Goal: Information Seeking & Learning: Check status

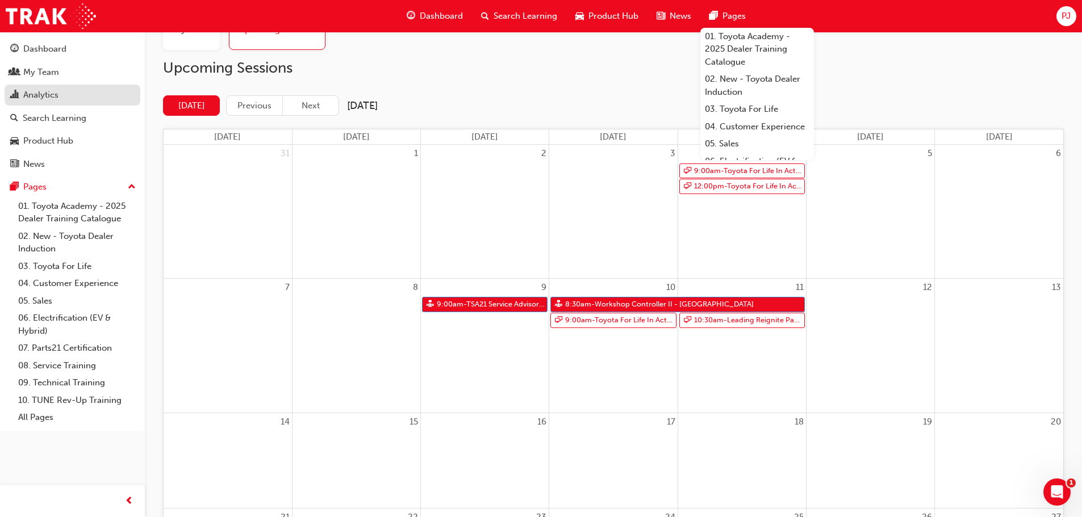
click at [41, 94] on div "Analytics" at bounding box center [40, 95] width 35 height 13
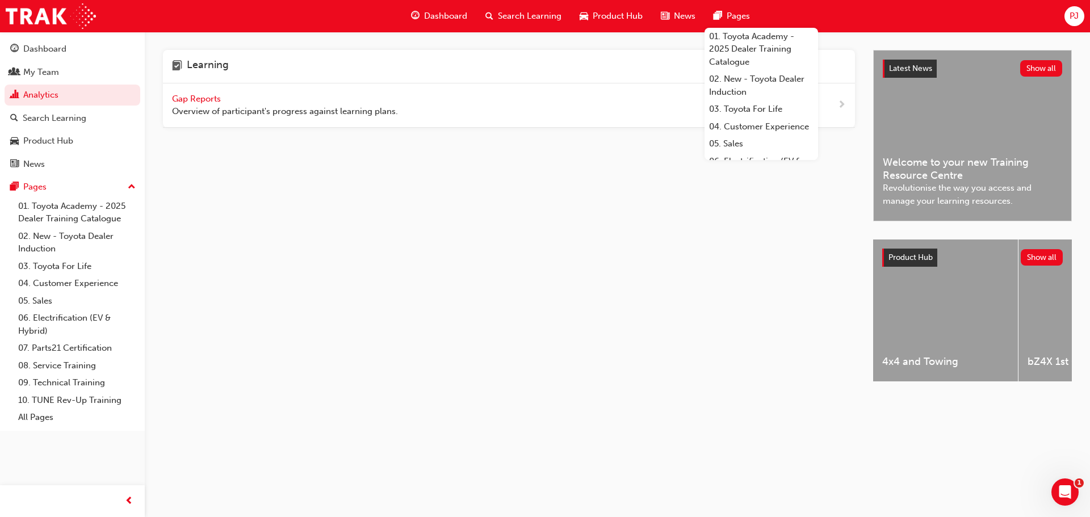
click at [188, 100] on span "Gap Reports" at bounding box center [197, 99] width 51 height 10
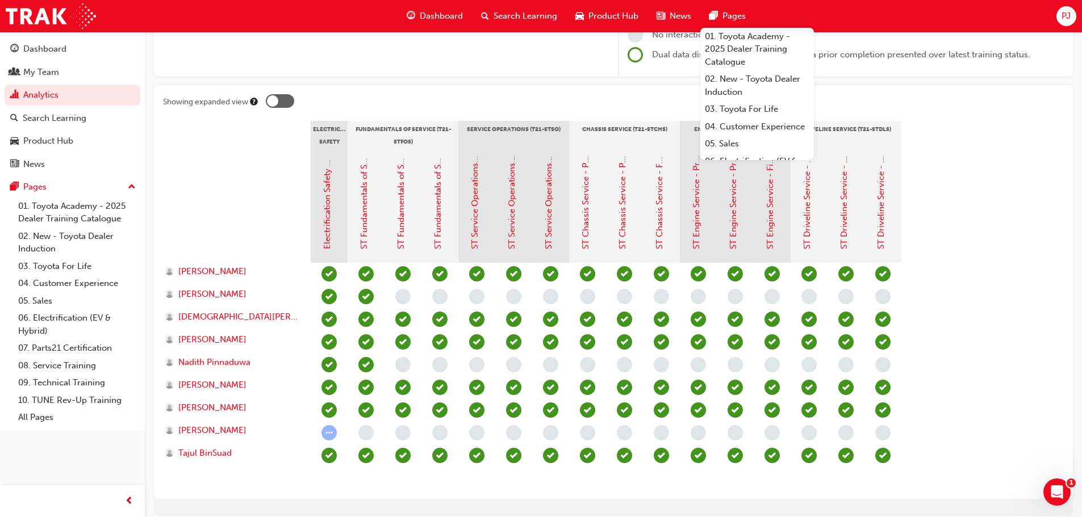
scroll to position [223, 0]
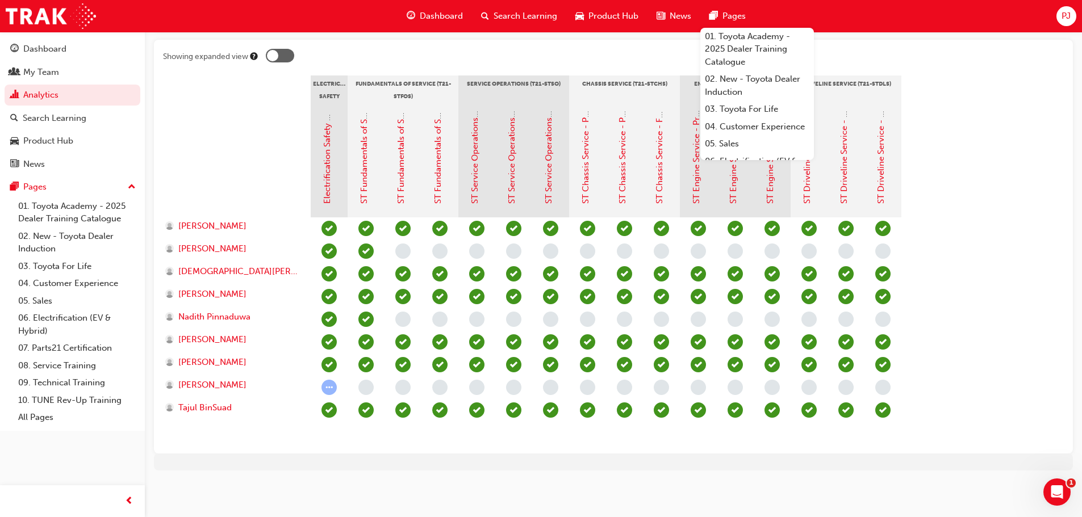
click at [1068, 16] on span "PJ" at bounding box center [1065, 16] width 9 height 13
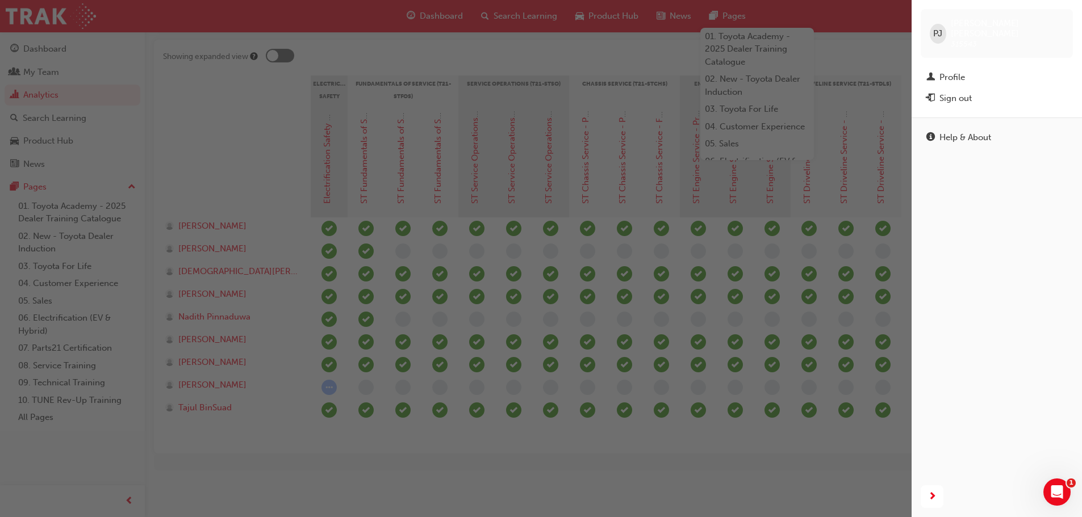
click at [941, 92] on div "Sign out" at bounding box center [955, 98] width 32 height 13
